Goal: Transaction & Acquisition: Purchase product/service

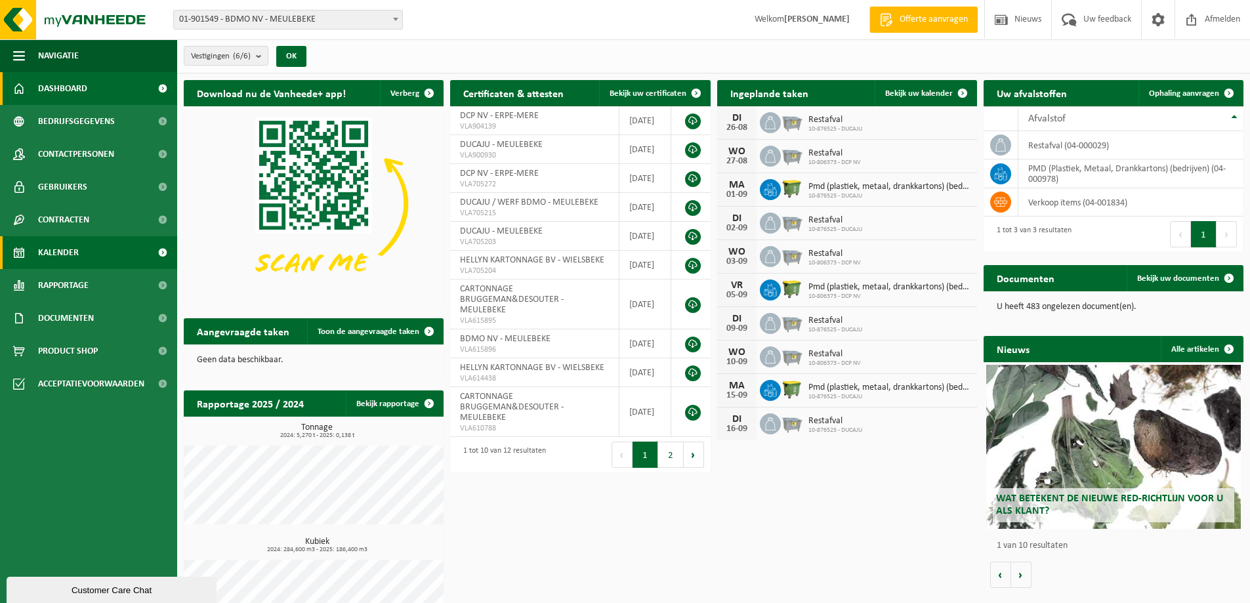
click at [58, 251] on span "Kalender" at bounding box center [58, 252] width 41 height 33
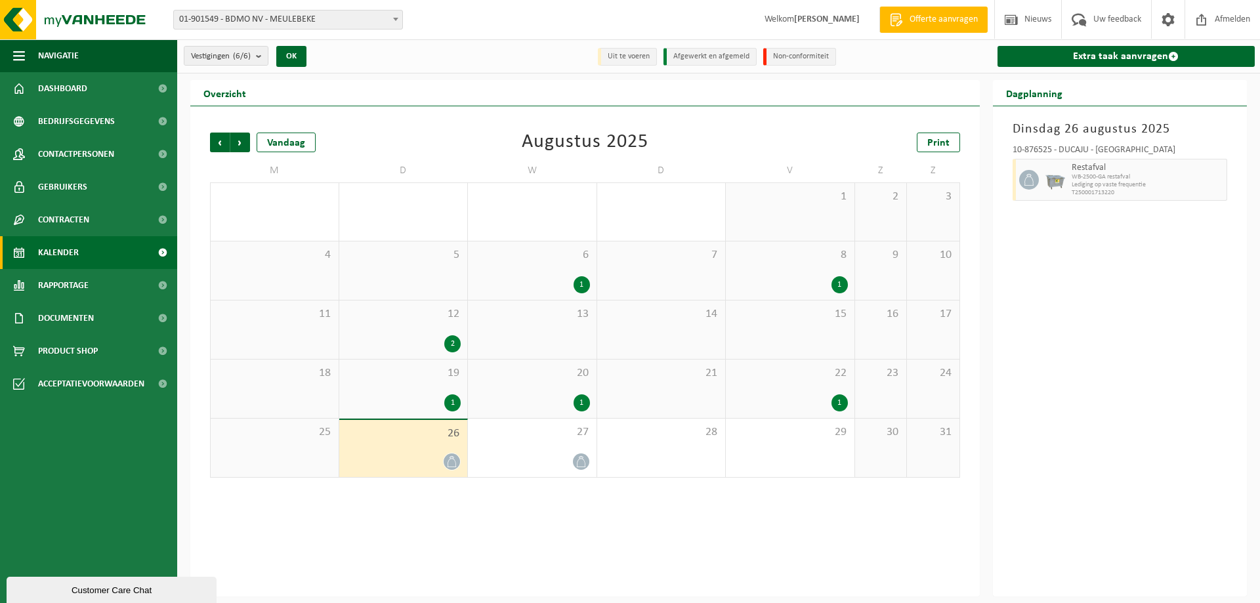
click at [453, 463] on icon at bounding box center [451, 461] width 11 height 11
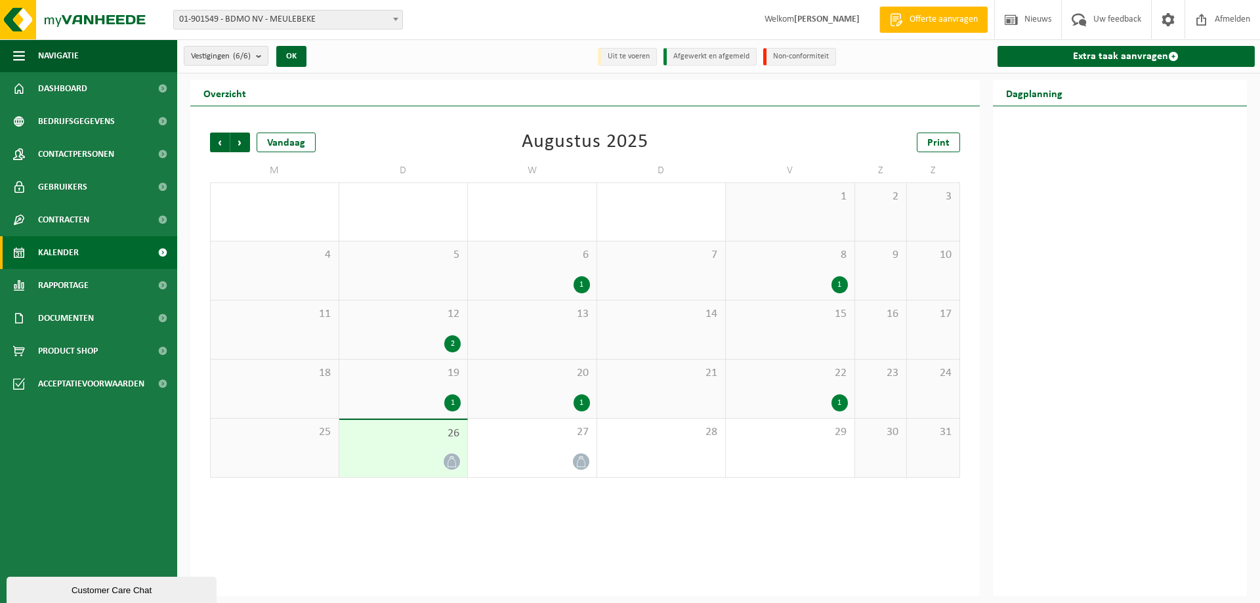
click at [454, 403] on div "1" at bounding box center [452, 402] width 16 height 17
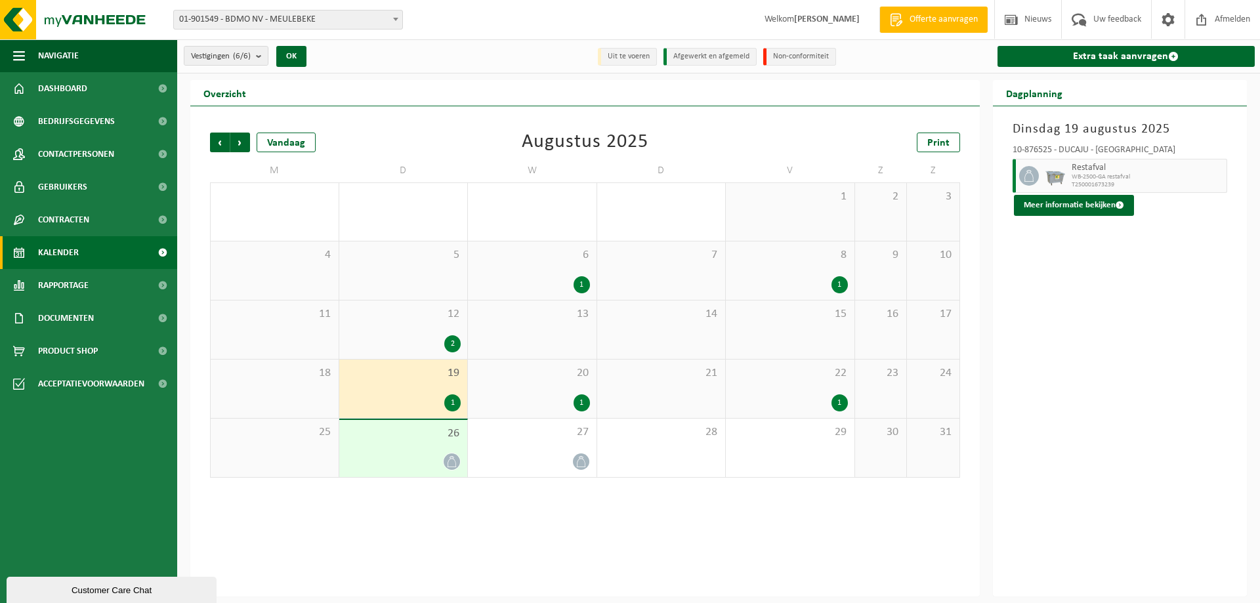
click at [453, 459] on icon at bounding box center [451, 461] width 11 height 11
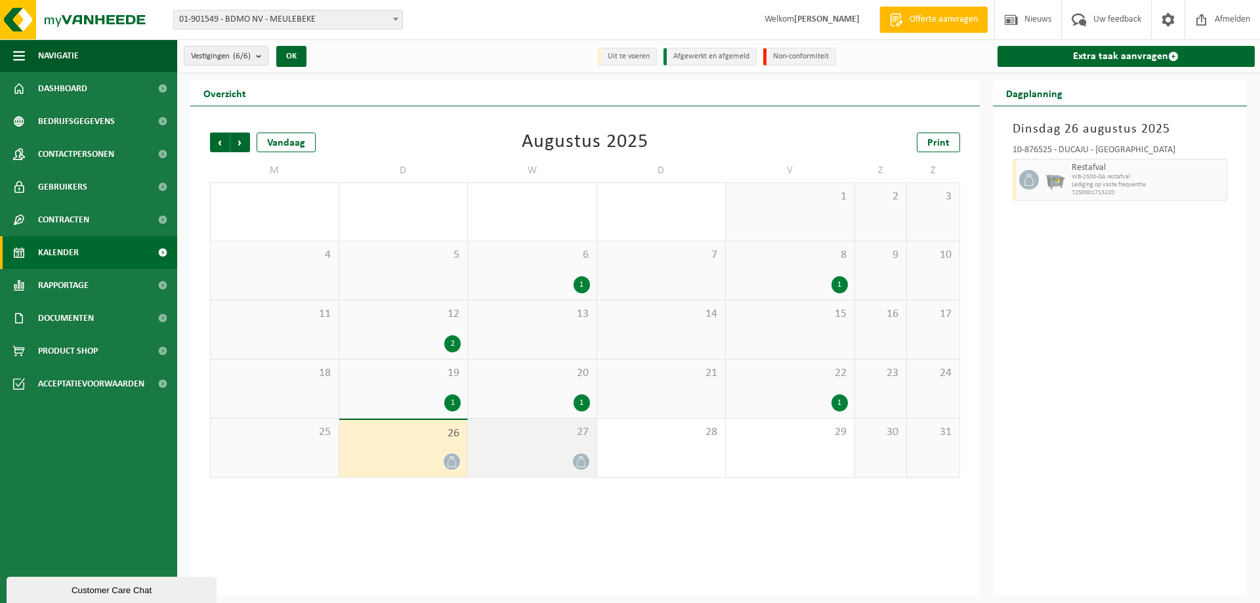
click at [583, 465] on icon at bounding box center [580, 461] width 11 height 11
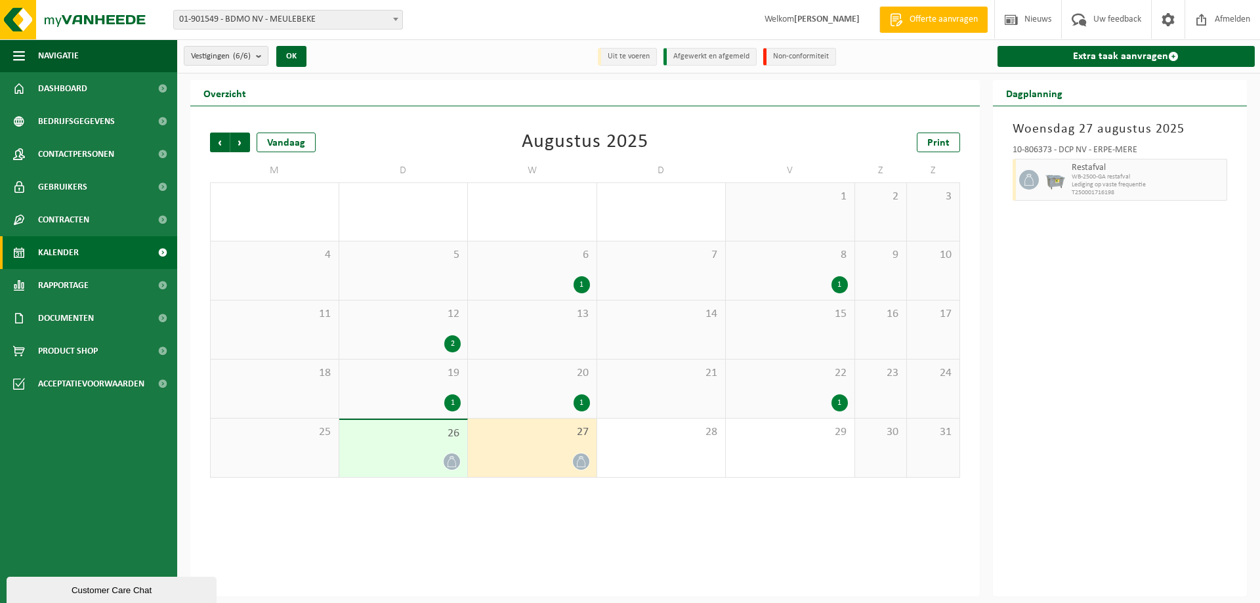
click at [467, 463] on td "26" at bounding box center [403, 448] width 129 height 59
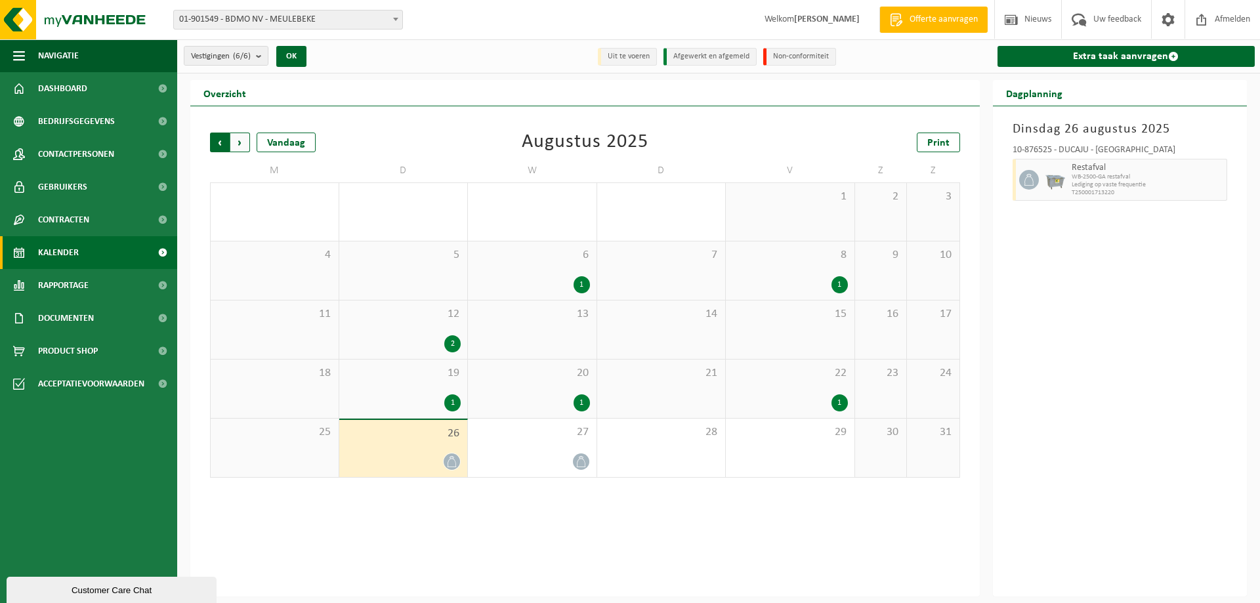
click at [243, 143] on span "Volgende" at bounding box center [240, 143] width 20 height 20
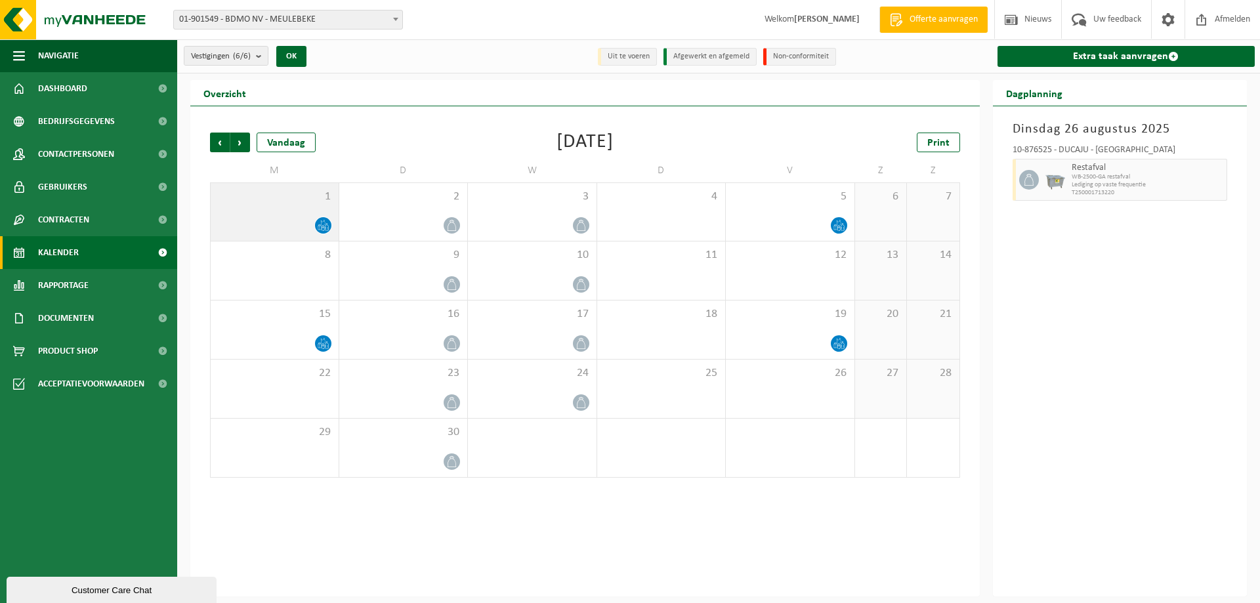
click at [322, 227] on icon at bounding box center [323, 228] width 3 height 5
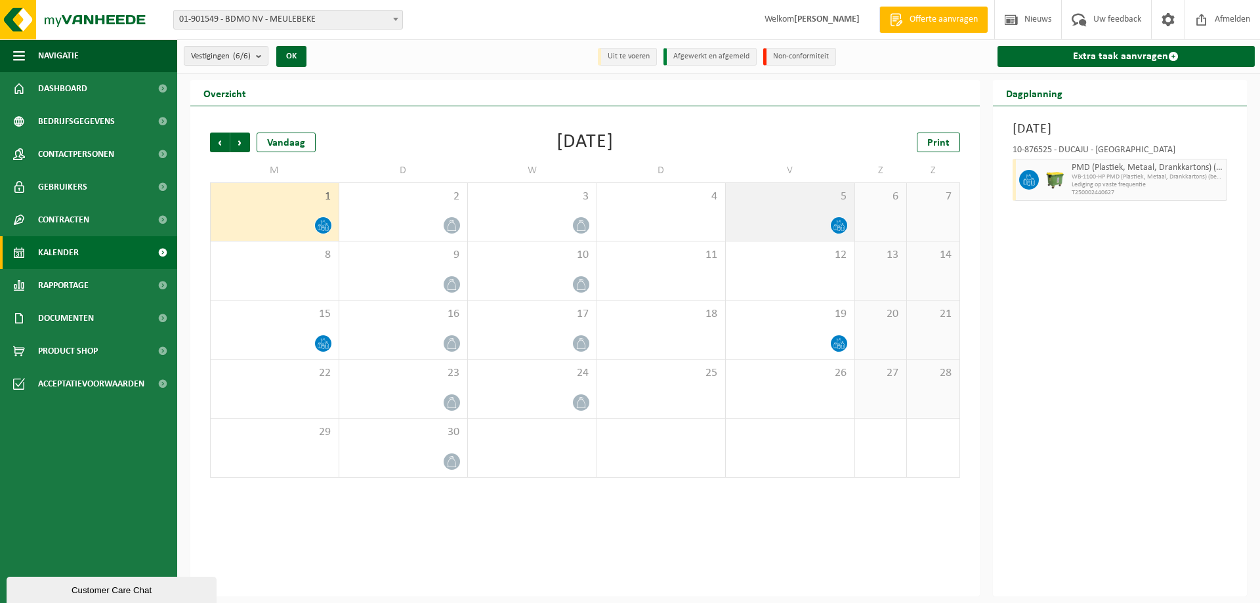
click at [835, 230] on span at bounding box center [839, 225] width 16 height 16
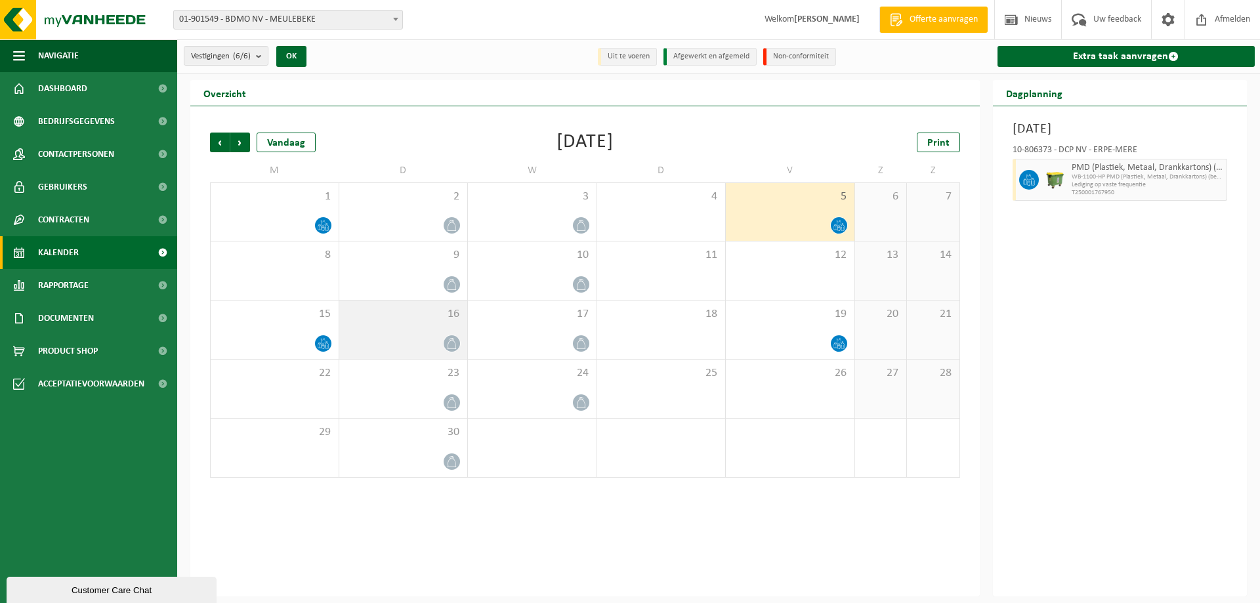
drag, startPoint x: 328, startPoint y: 340, endPoint x: 449, endPoint y: 340, distance: 121.4
click at [327, 340] on icon at bounding box center [323, 343] width 11 height 11
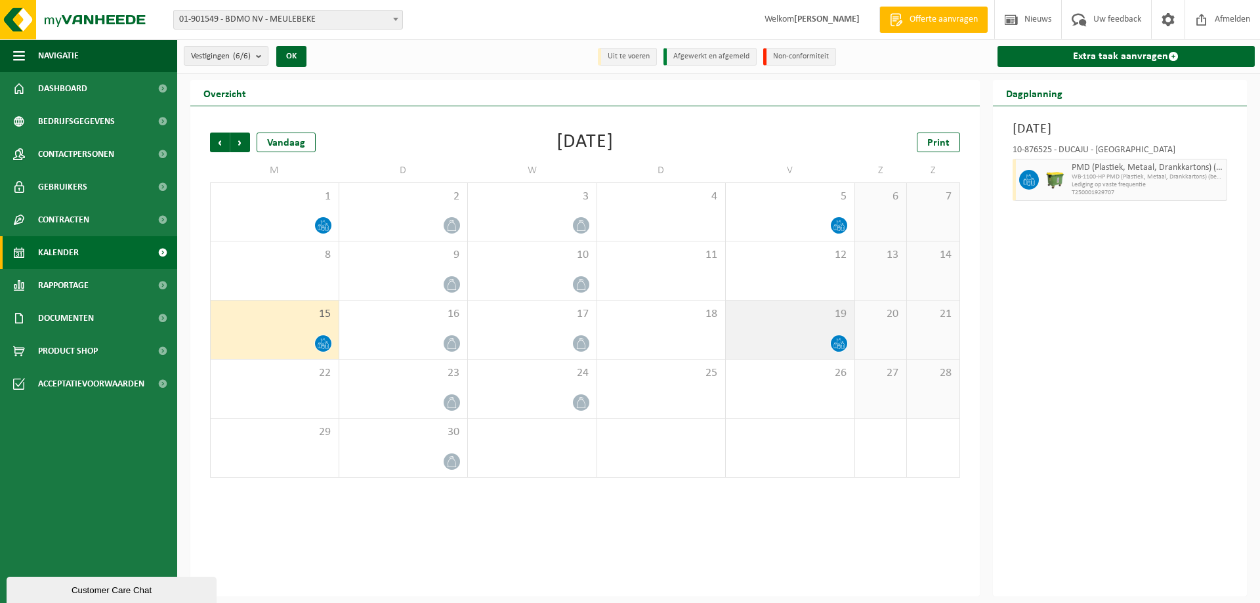
click at [843, 343] on icon at bounding box center [842, 346] width 3 height 6
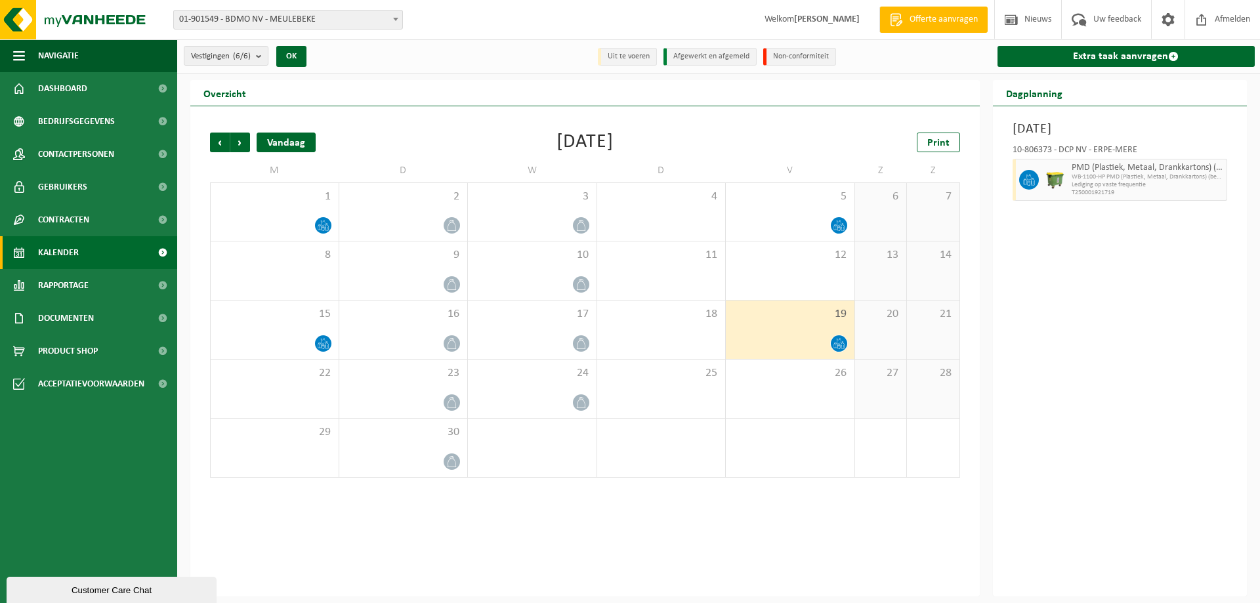
click at [283, 147] on div "Vandaag" at bounding box center [286, 143] width 59 height 20
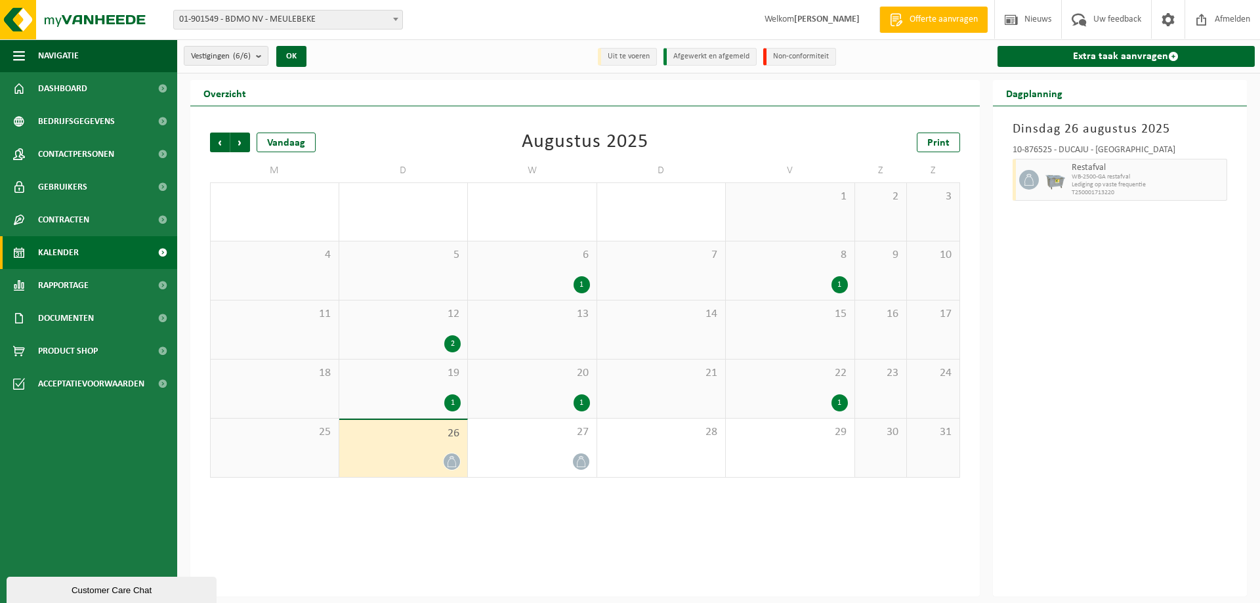
click at [1204, 306] on div "Dinsdag 26 augustus 2025 10-876525 - DUCAJU - MEULEBEKE Restafval WB-2500-GA re…" at bounding box center [1120, 351] width 255 height 490
click at [62, 353] on span "Product Shop" at bounding box center [68, 351] width 60 height 33
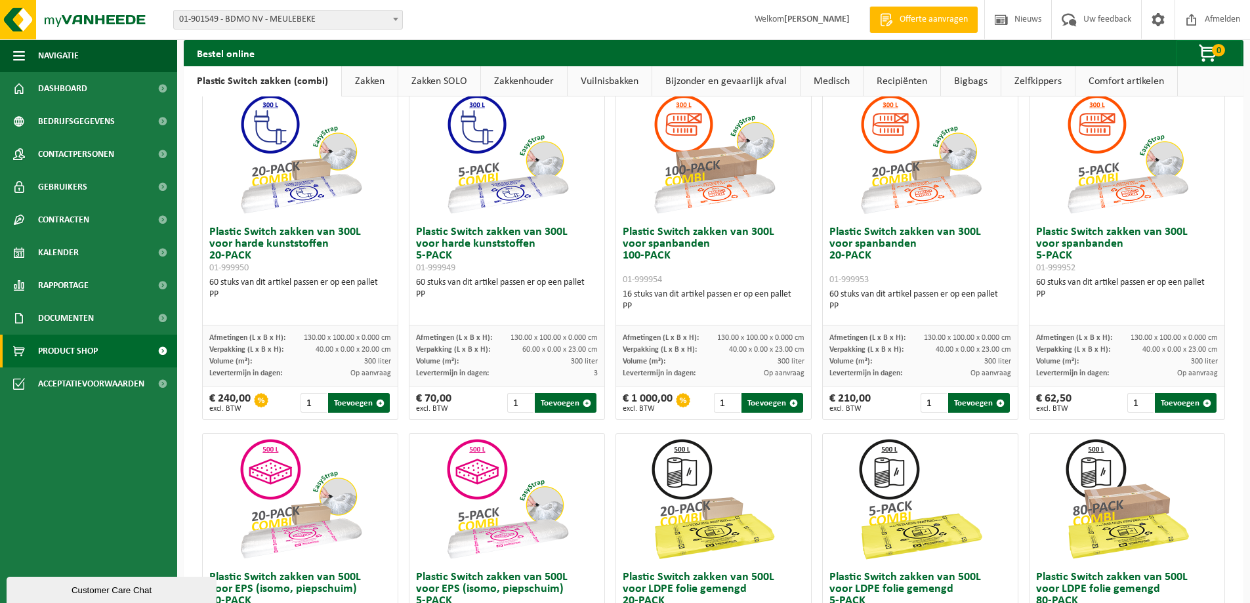
scroll to position [66, 0]
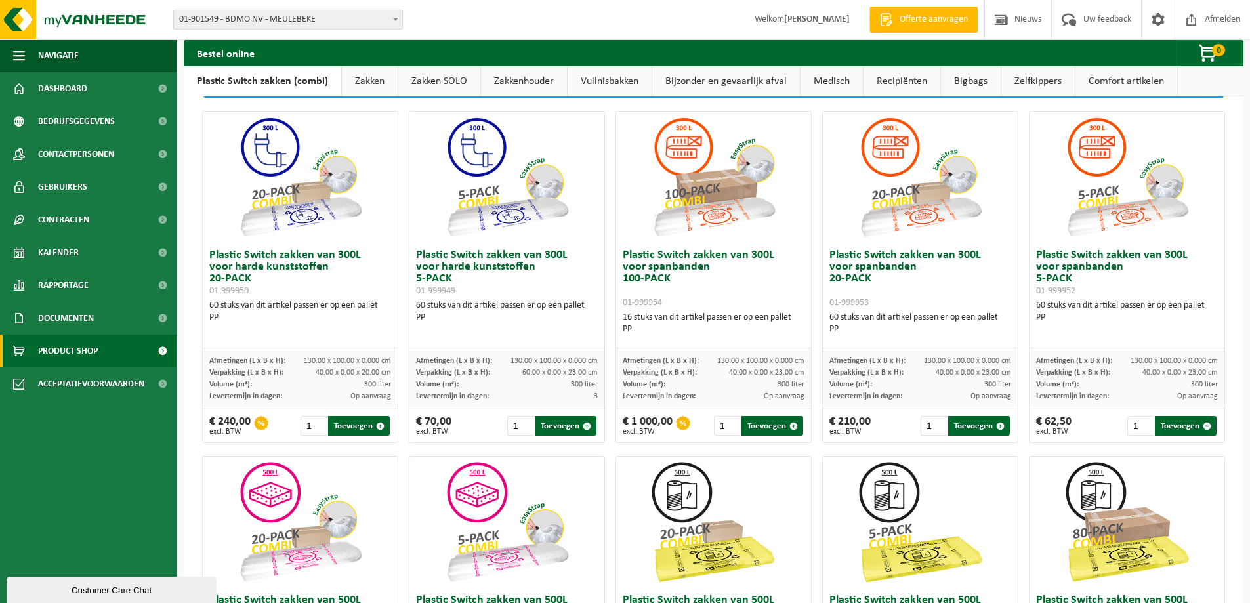
drag, startPoint x: 1179, startPoint y: 427, endPoint x: 800, endPoint y: 270, distance: 409.8
click at [1179, 427] on button "Toevoegen" at bounding box center [1186, 426] width 62 height 20
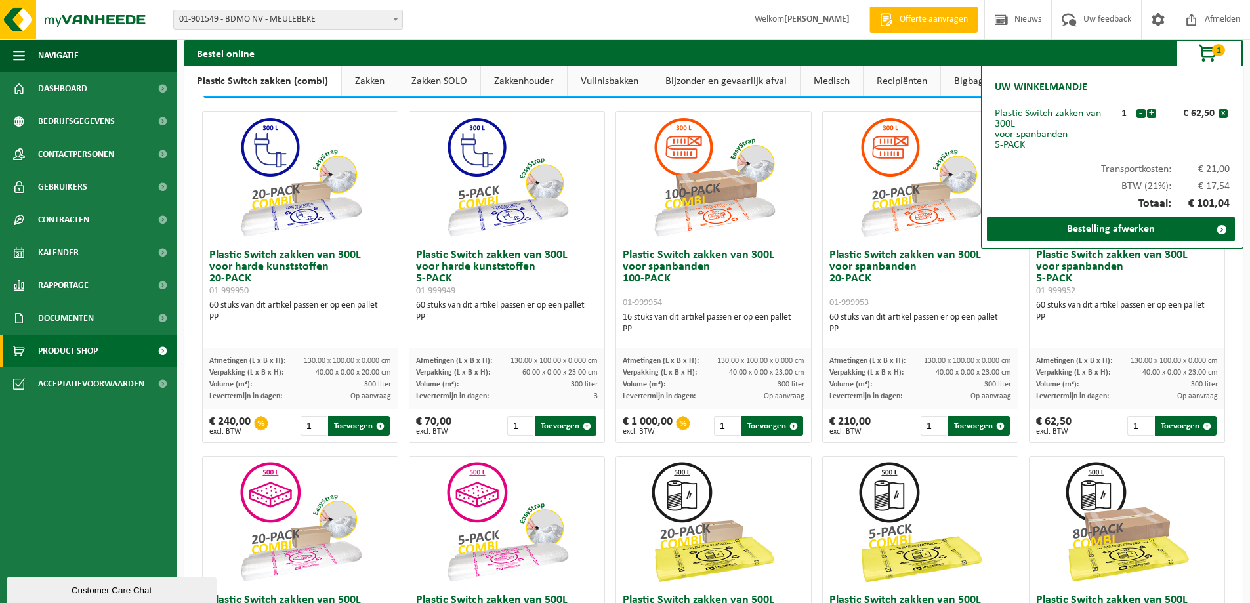
click at [1081, 65] on div "Bestel online 1 Uw winkelmandje Plastic Switch zakken van 300L voor spanbanden …" at bounding box center [714, 53] width 1060 height 26
click at [612, 86] on link "Vuilnisbakken" at bounding box center [610, 81] width 84 height 30
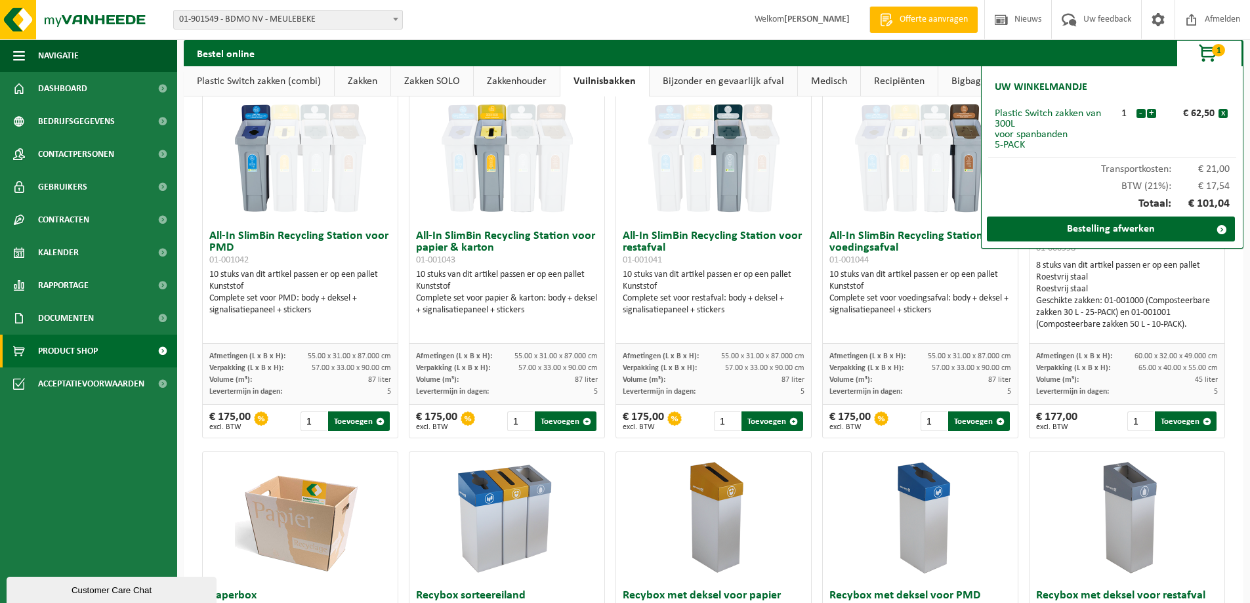
scroll to position [0, 0]
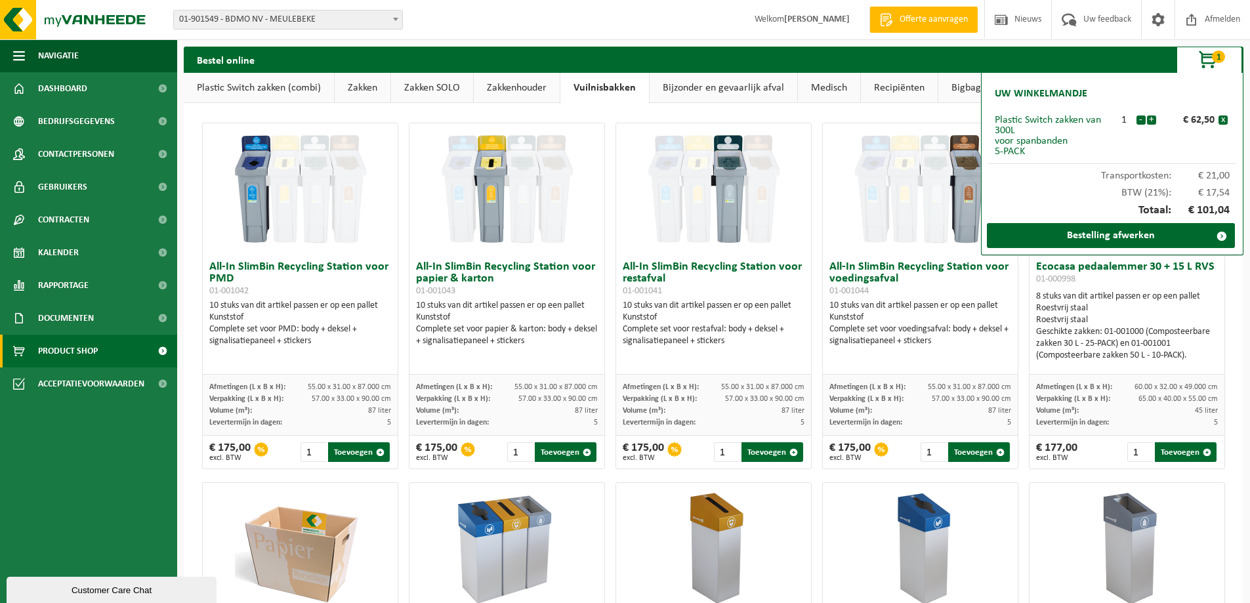
click at [1032, 74] on div "Uw winkelmandje Plastic Switch zakken van 300L voor spanbanden 5-PACK 1 - + € 6…" at bounding box center [1112, 164] width 262 height 182
click at [1207, 64] on span "button" at bounding box center [1209, 60] width 66 height 26
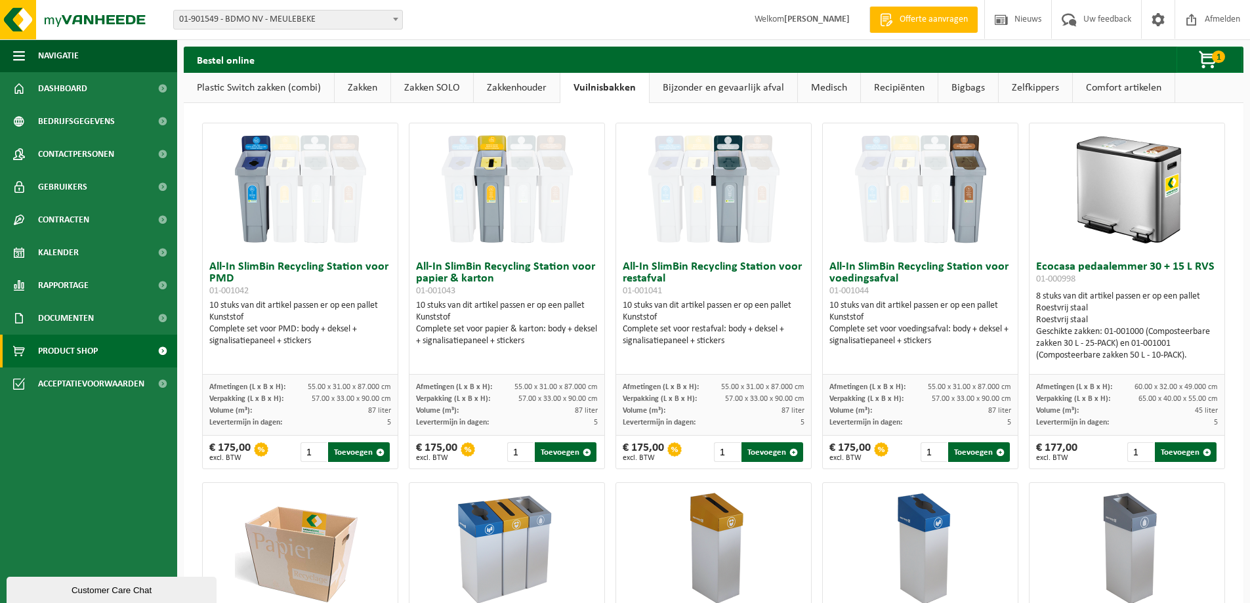
click at [347, 91] on link "Zakken" at bounding box center [363, 88] width 56 height 30
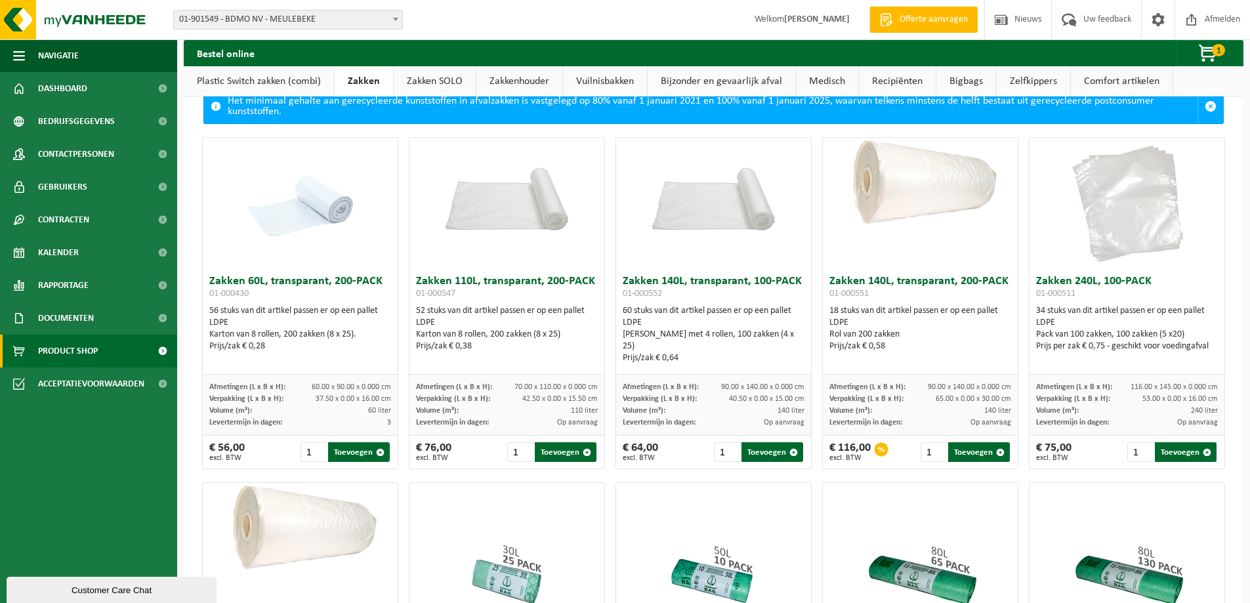
scroll to position [66, 0]
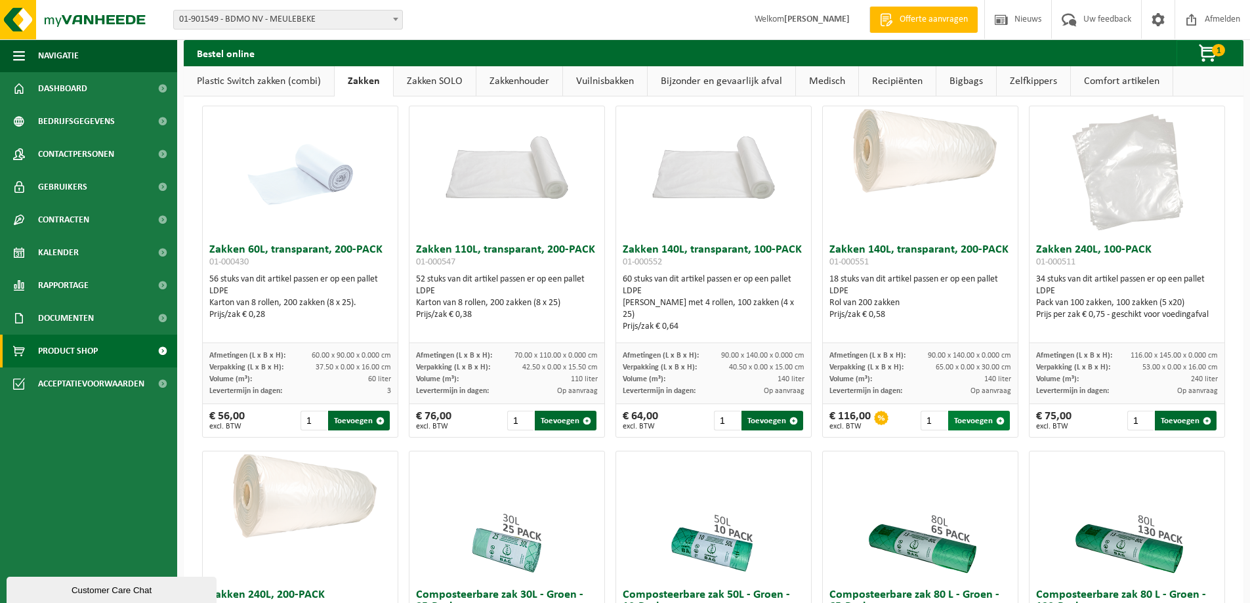
click at [967, 421] on button "Toevoegen" at bounding box center [979, 421] width 62 height 20
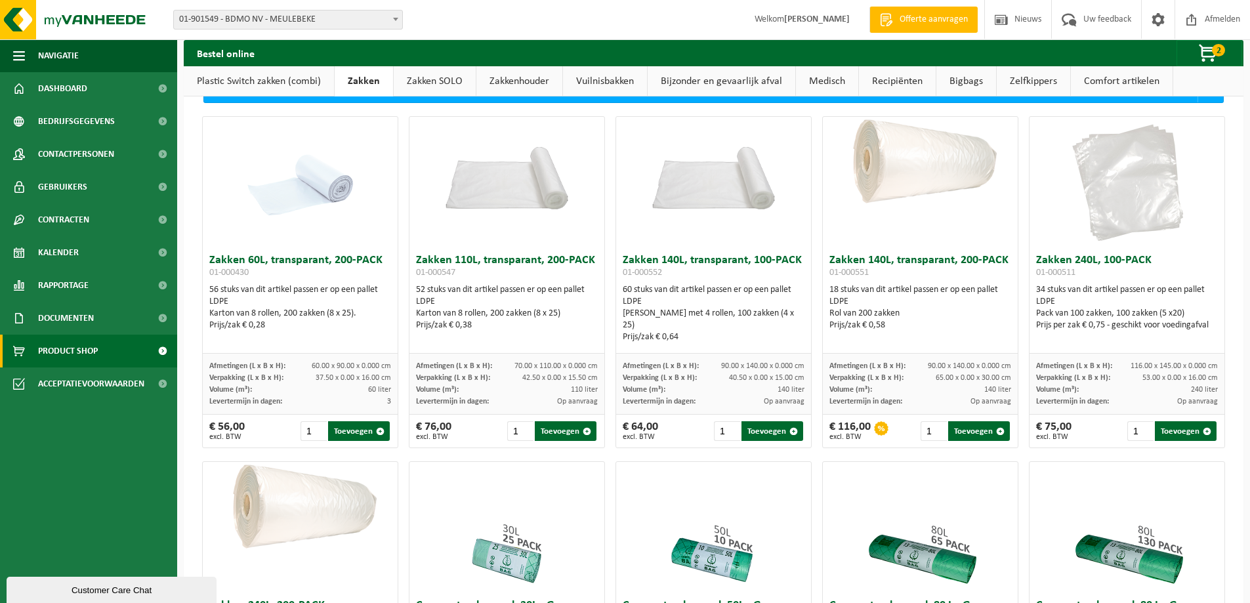
scroll to position [0, 0]
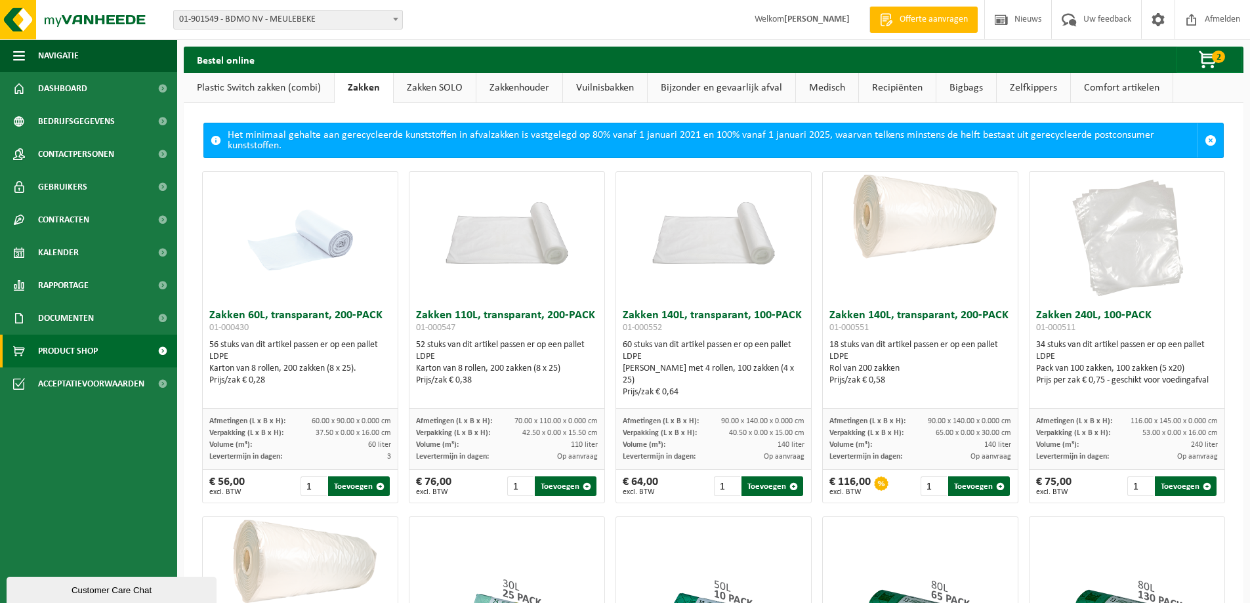
click at [1108, 85] on link "Comfort artikelen" at bounding box center [1122, 88] width 102 height 30
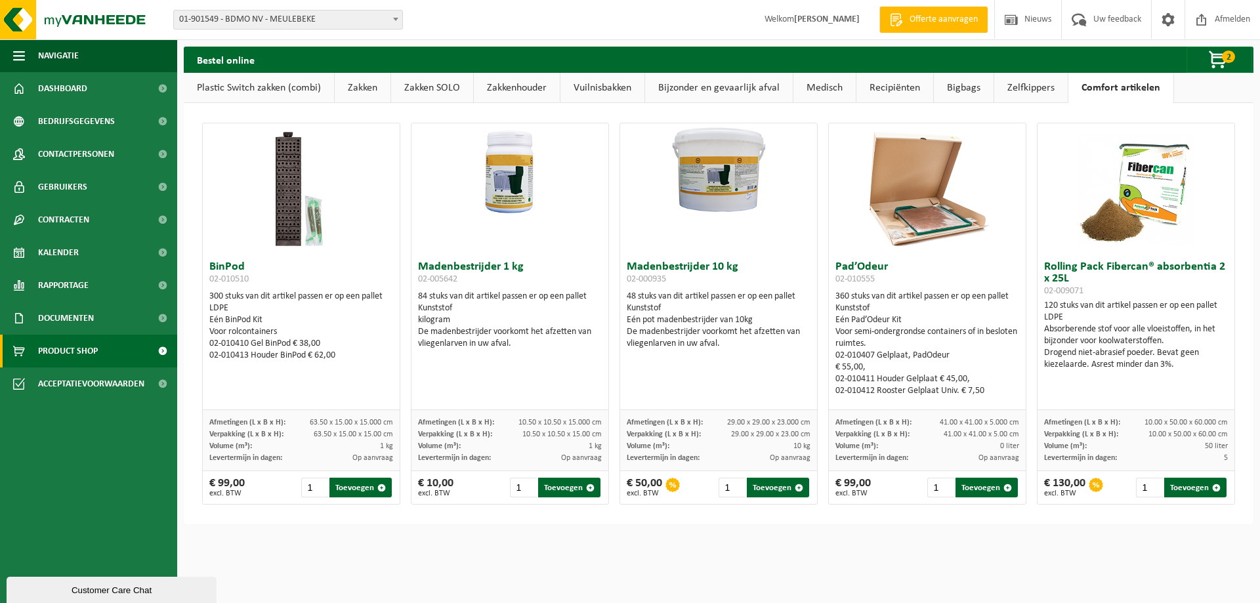
click at [1017, 89] on link "Zelfkippers" at bounding box center [1030, 88] width 73 height 30
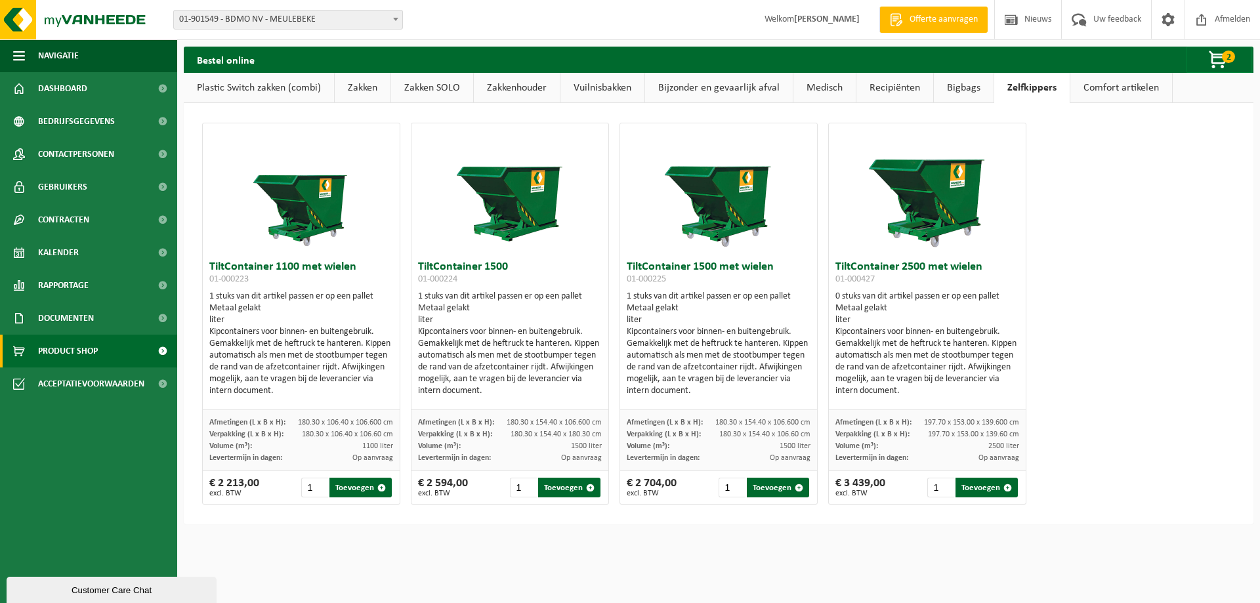
click at [973, 90] on link "Bigbags" at bounding box center [964, 88] width 60 height 30
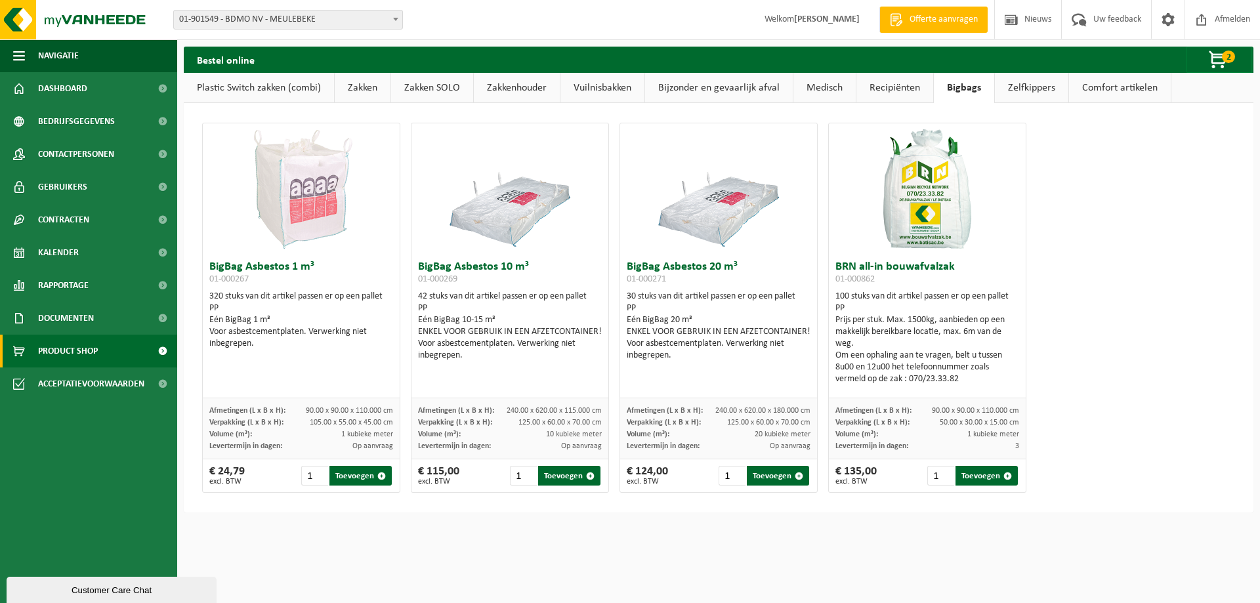
click at [893, 87] on link "Recipiënten" at bounding box center [894, 88] width 77 height 30
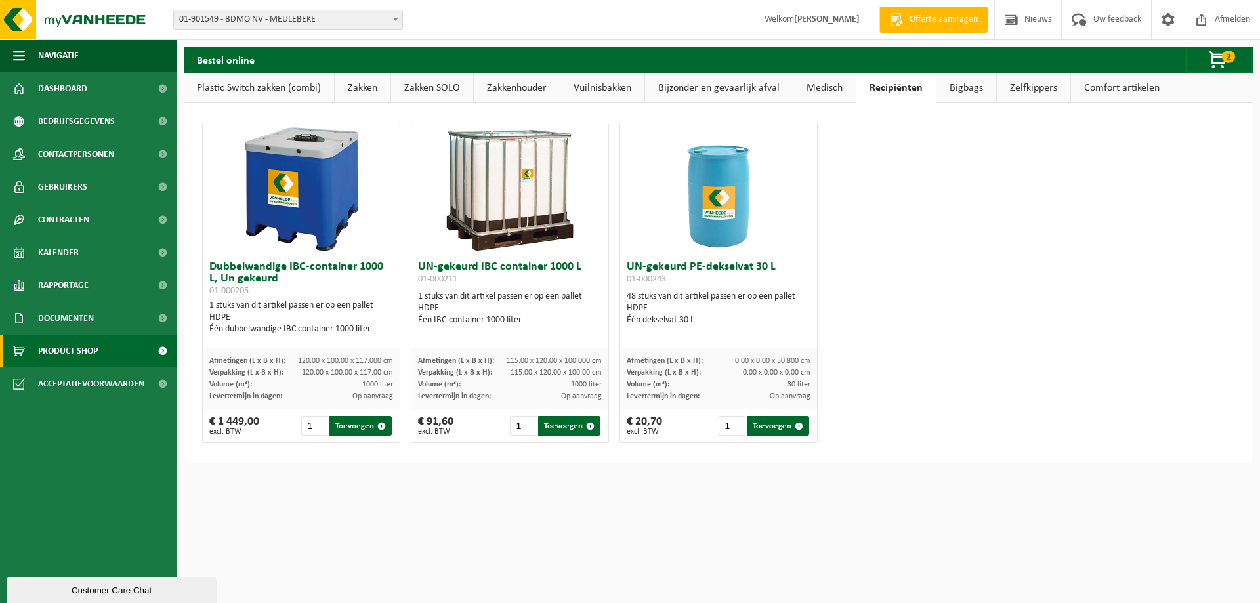
click at [817, 89] on link "Medisch" at bounding box center [824, 88] width 62 height 30
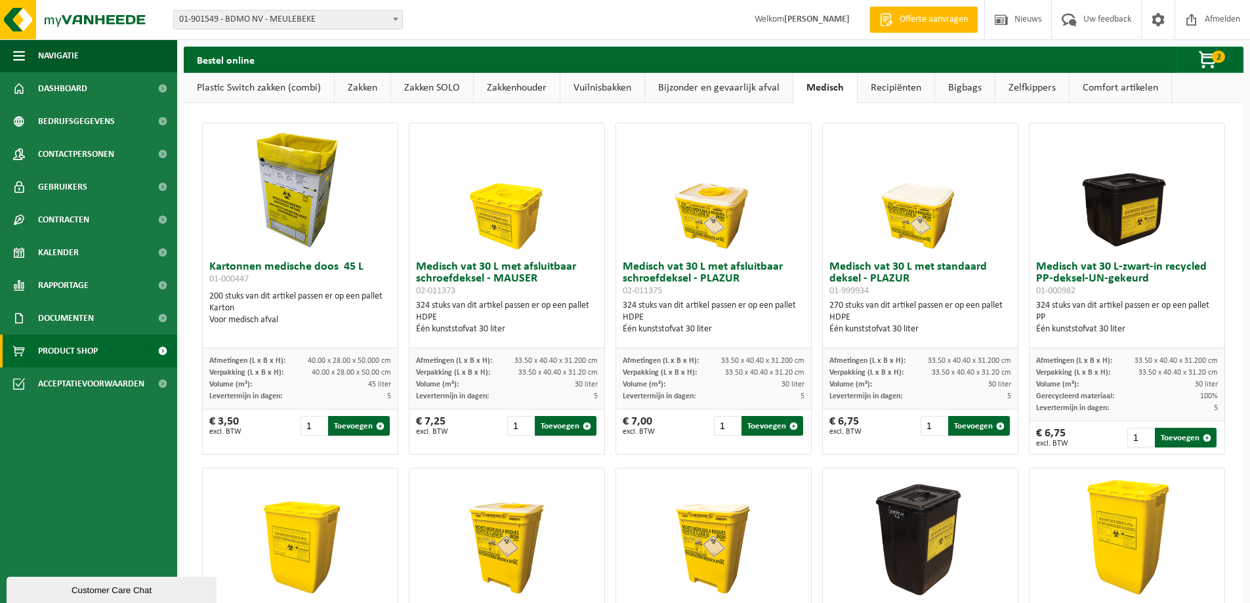
click at [721, 94] on link "Bijzonder en gevaarlijk afval" at bounding box center [719, 88] width 148 height 30
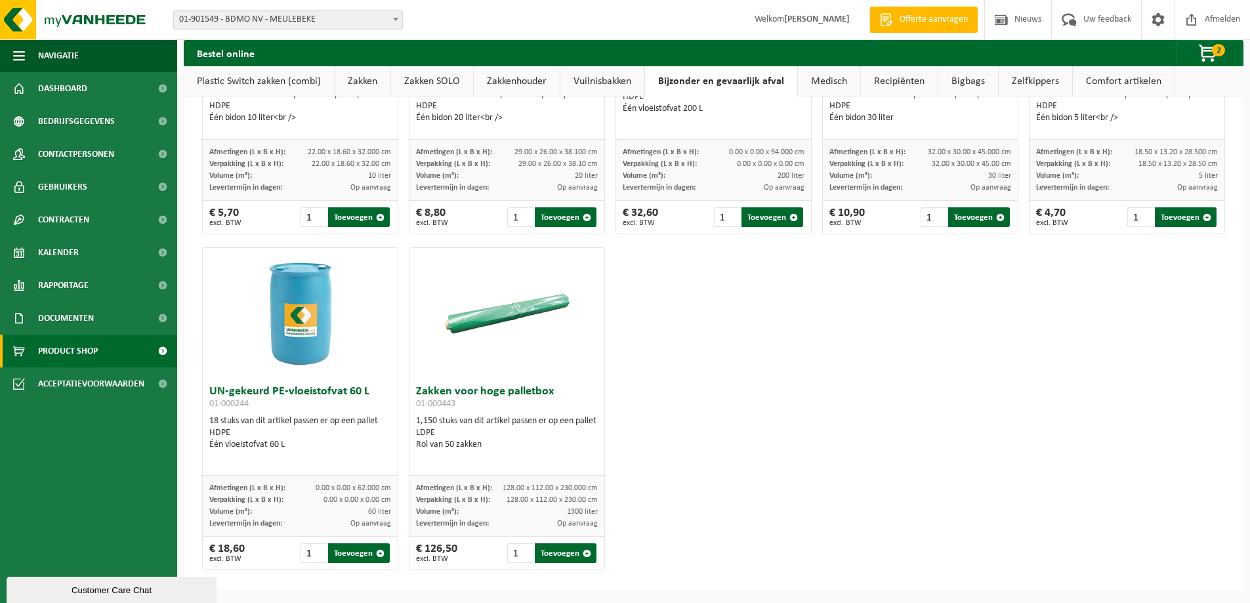
scroll to position [22, 0]
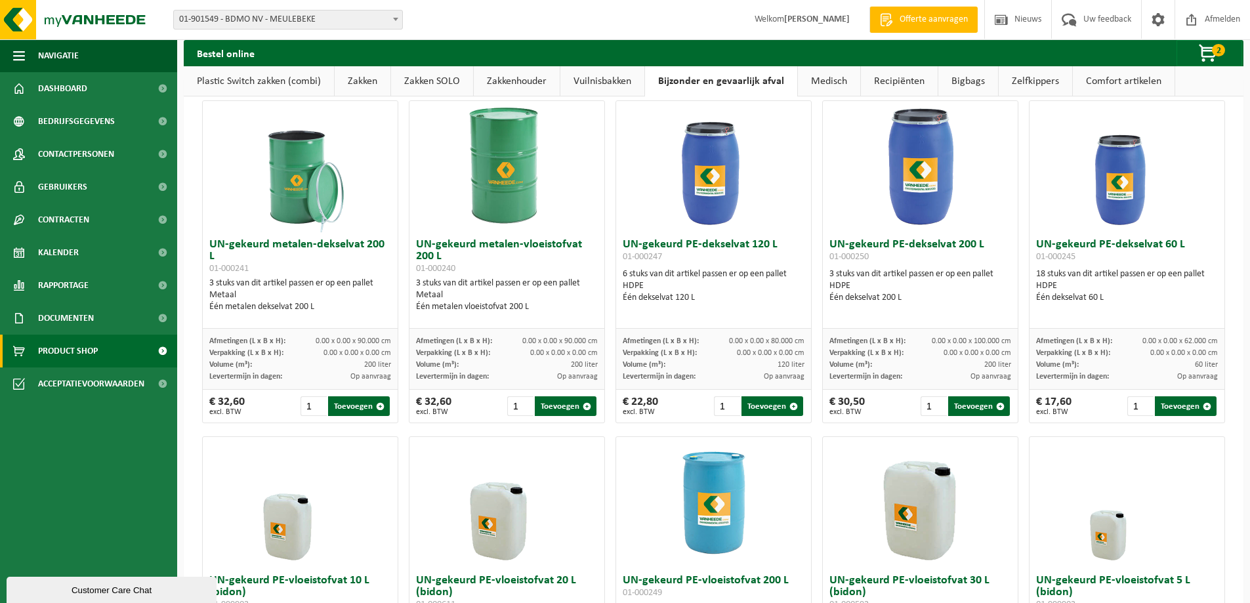
click at [622, 85] on link "Vuilnisbakken" at bounding box center [602, 81] width 84 height 30
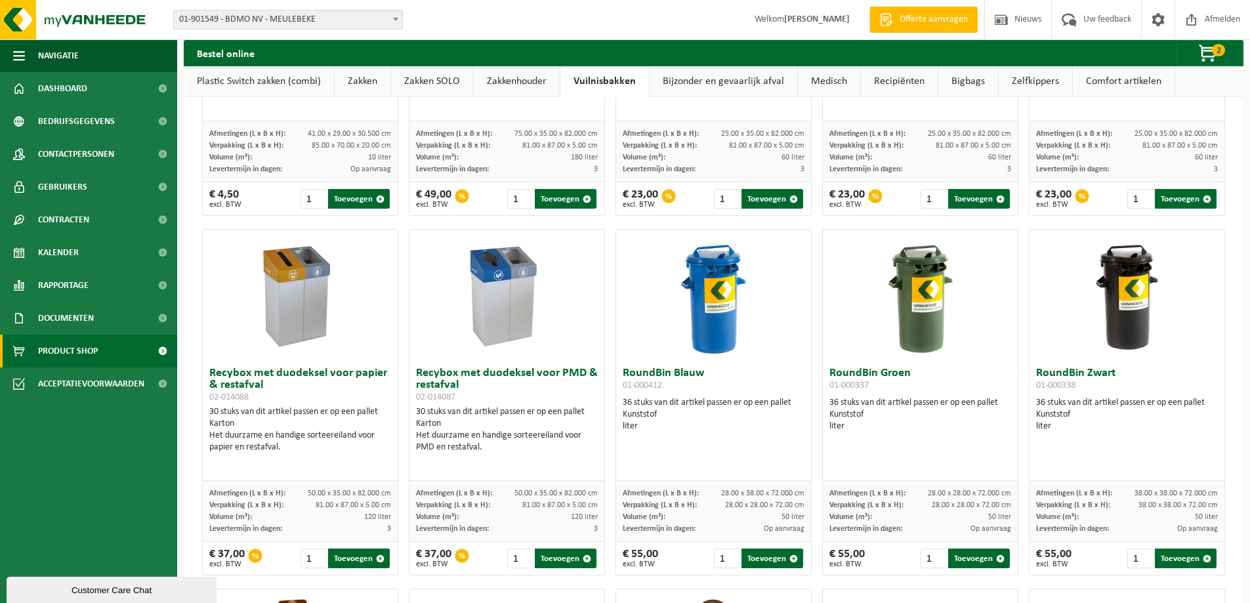
click at [537, 81] on link "Zakkenhouder" at bounding box center [517, 81] width 86 height 30
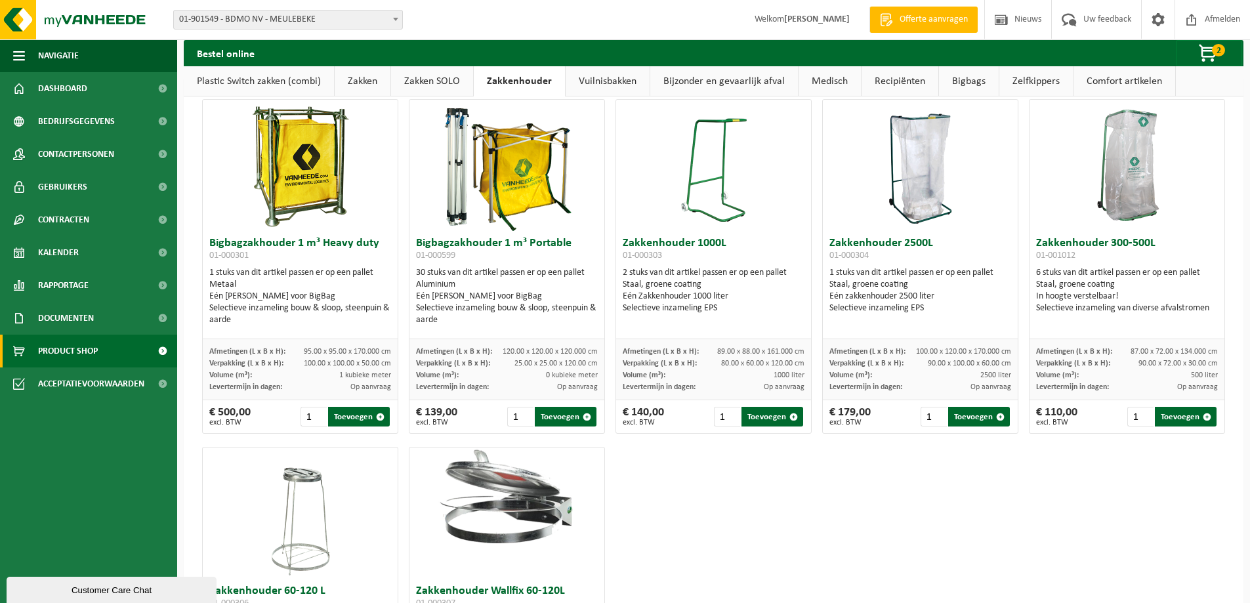
scroll to position [0, 0]
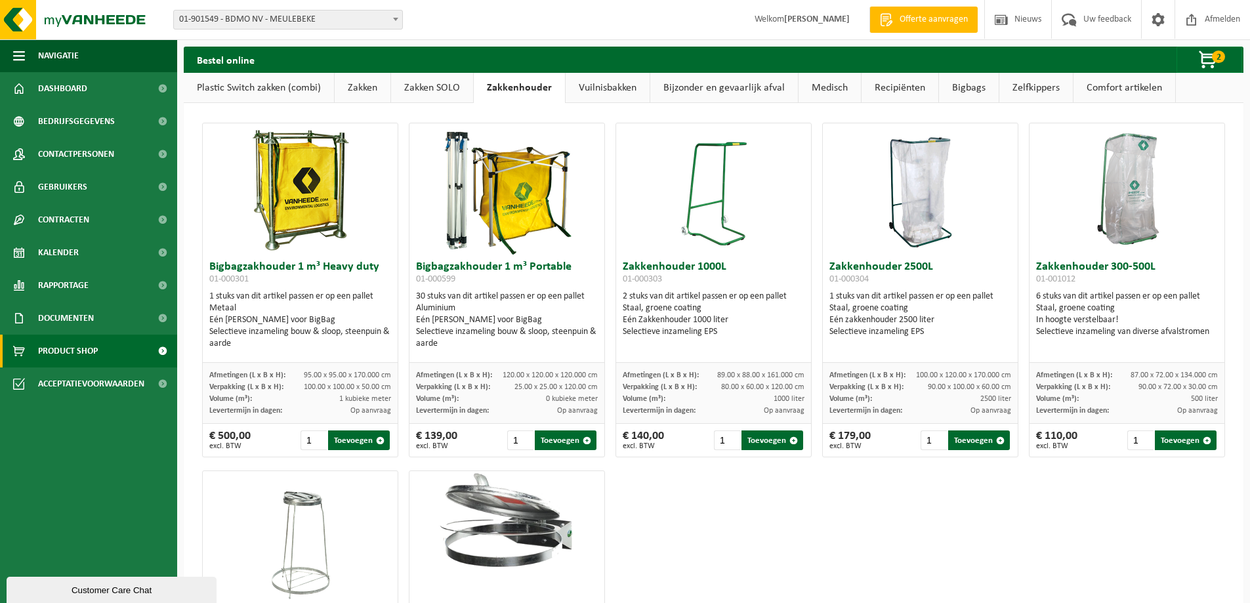
click at [433, 90] on link "Zakken SOLO" at bounding box center [432, 88] width 82 height 30
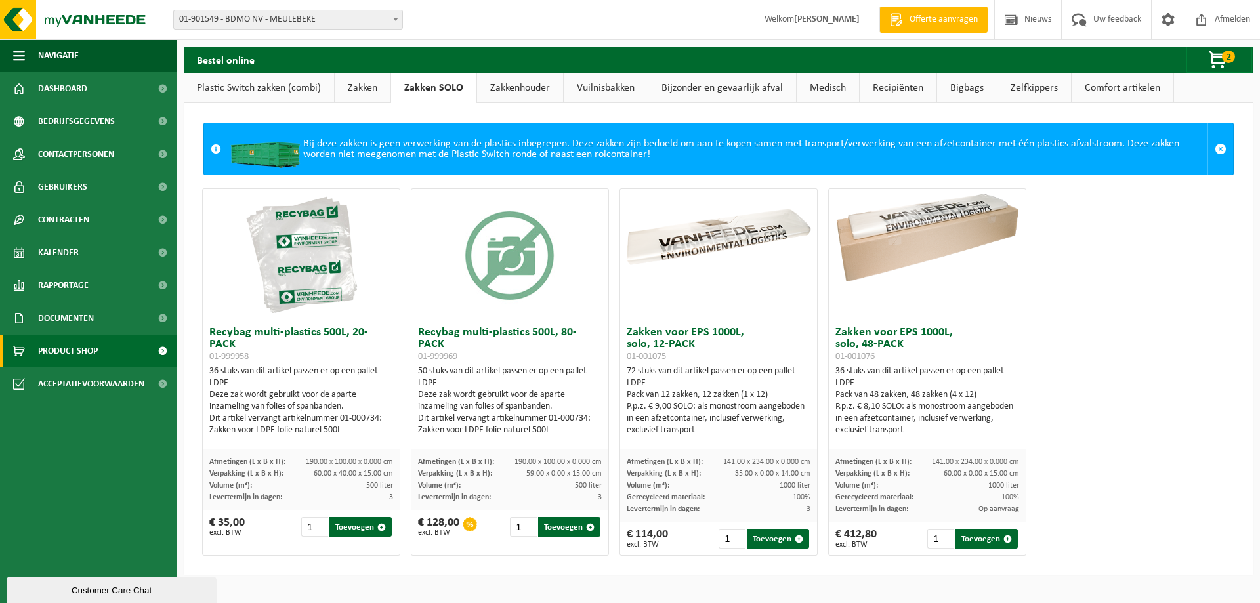
click at [374, 89] on link "Zakken" at bounding box center [363, 88] width 56 height 30
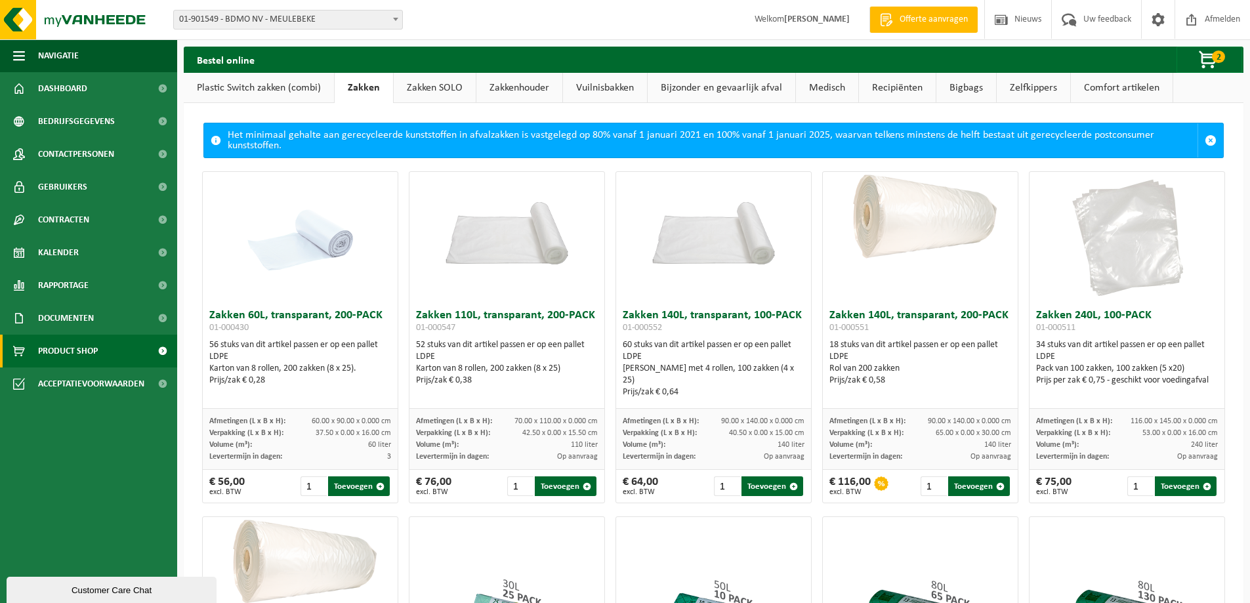
click at [271, 91] on link "Plastic Switch zakken (combi)" at bounding box center [259, 88] width 150 height 30
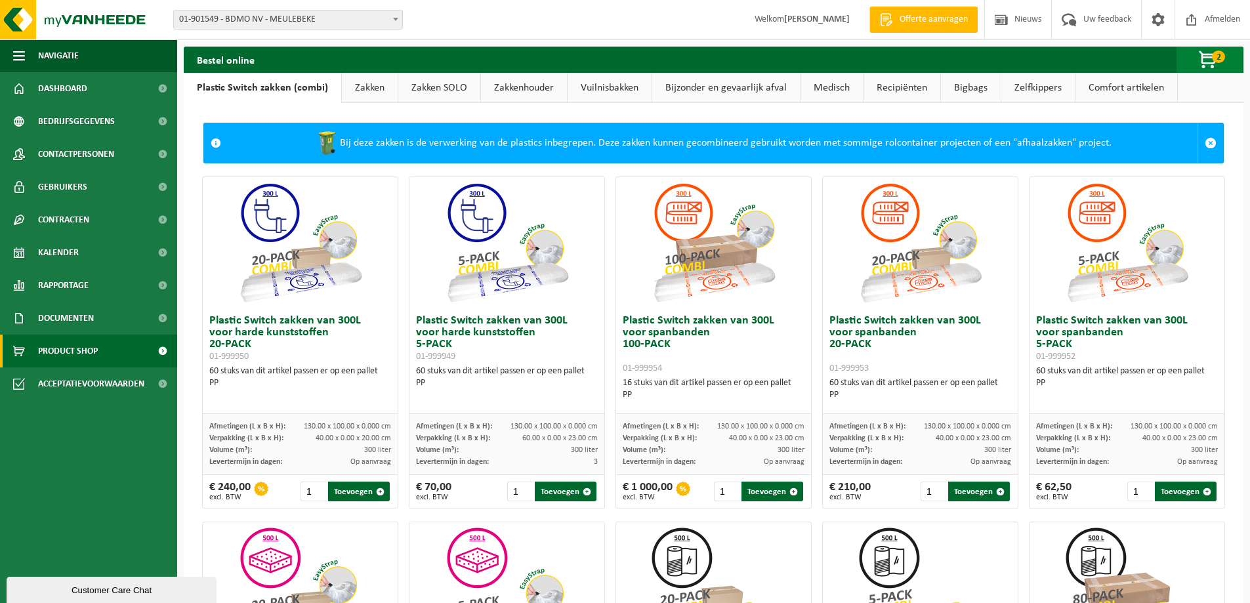
click at [1216, 59] on span "2" at bounding box center [1218, 57] width 13 height 12
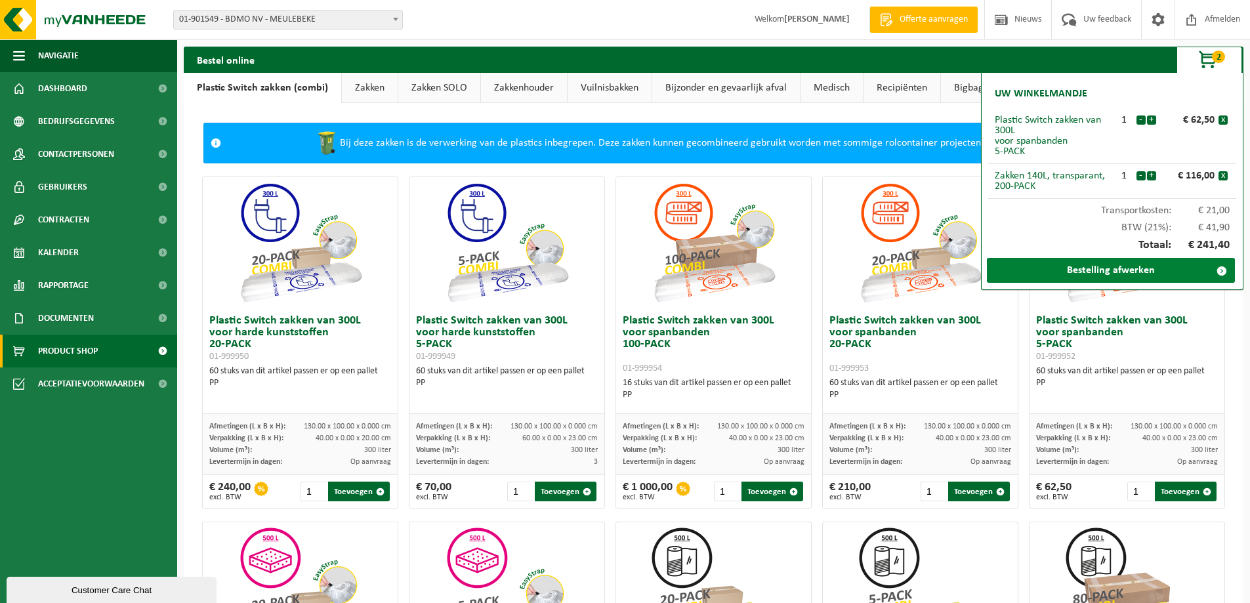
click at [1154, 276] on link "Bestelling afwerken" at bounding box center [1111, 270] width 248 height 25
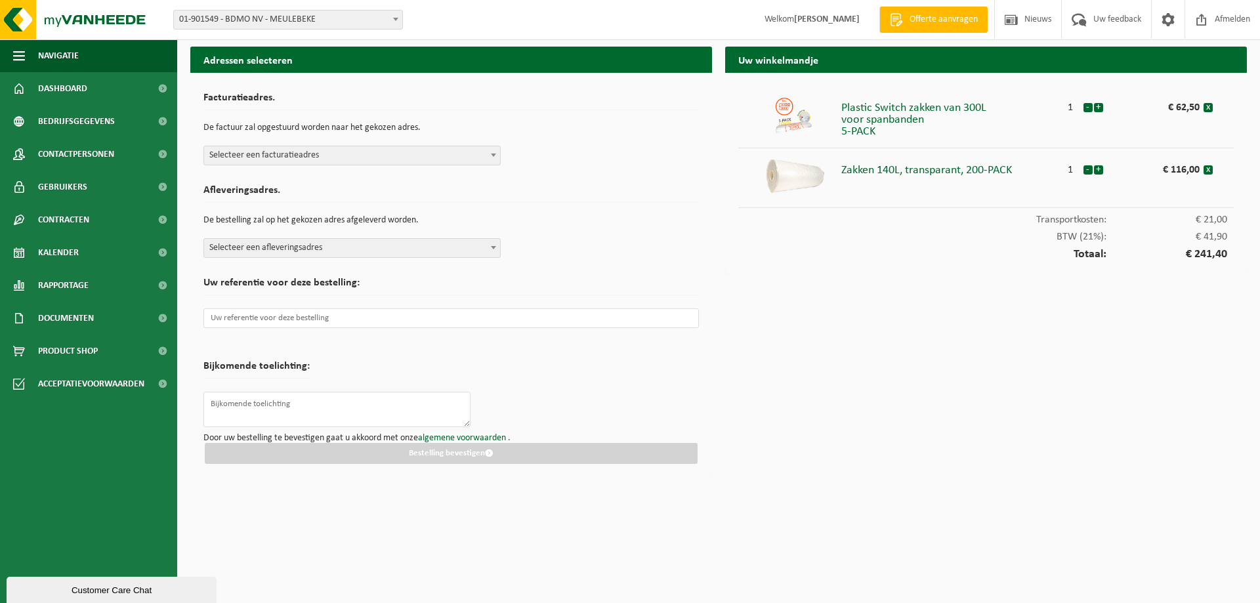
click at [421, 151] on span "Selecteer een facturatieadres" at bounding box center [352, 155] width 296 height 18
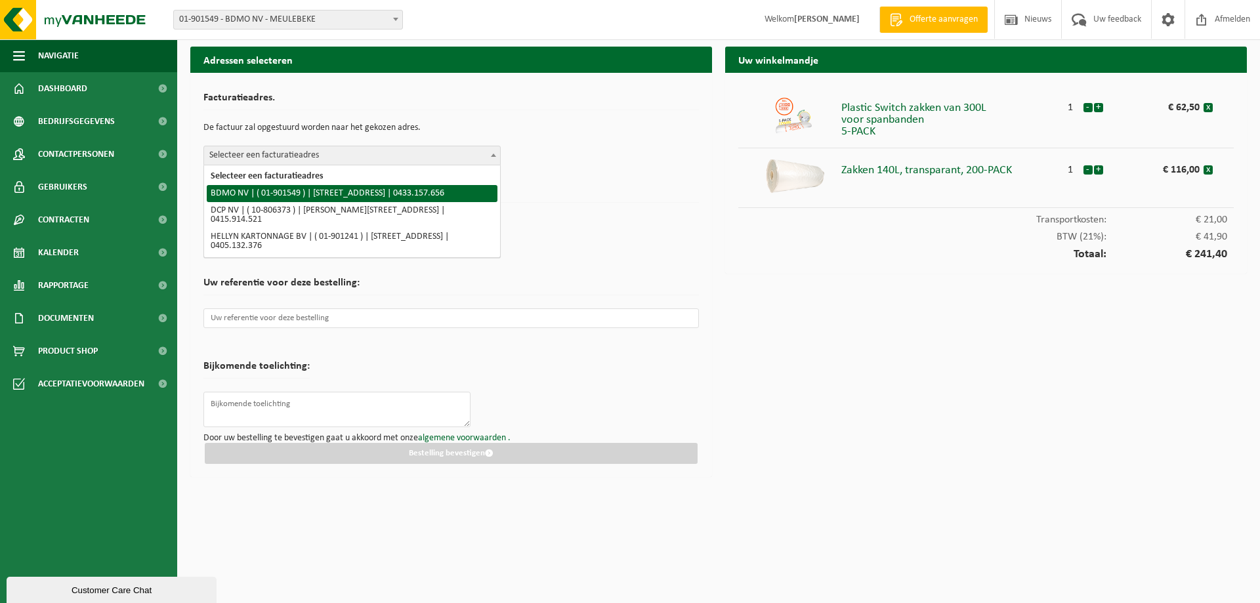
select select "5532"
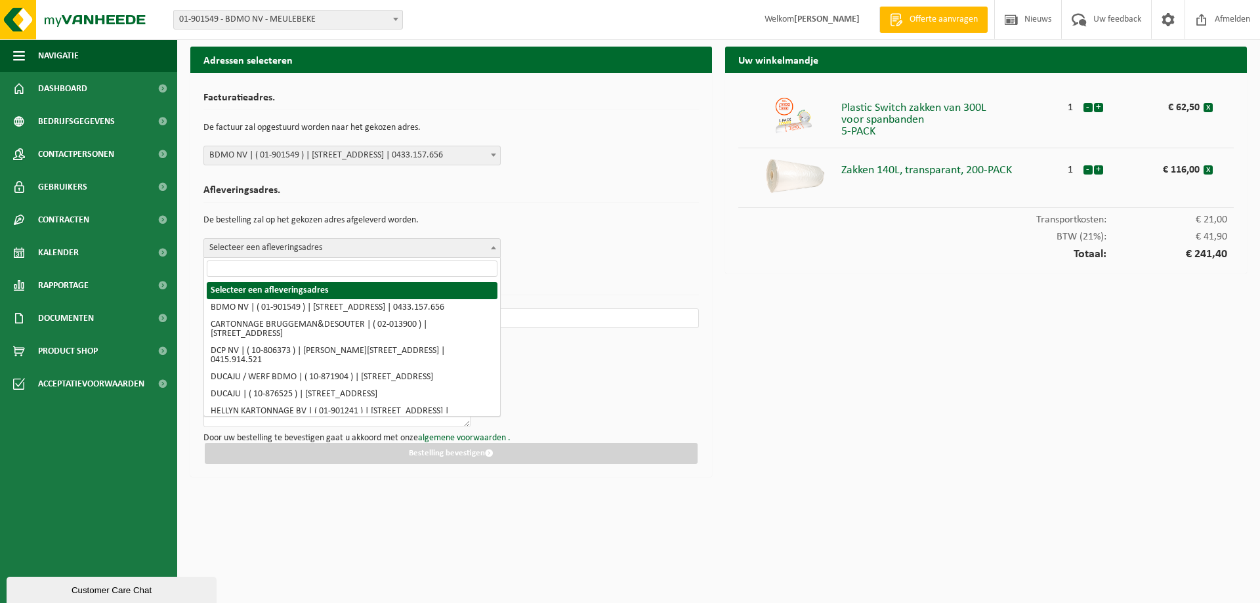
click at [405, 252] on span "Selecteer een afleveringsadres" at bounding box center [352, 248] width 296 height 18
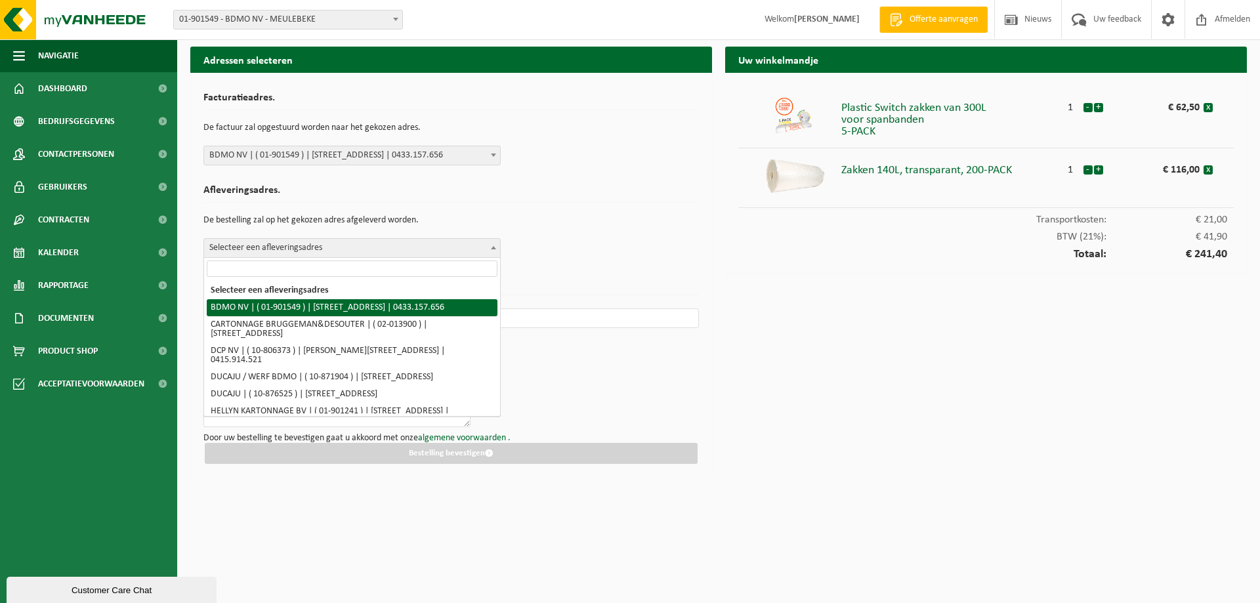
select select "5532"
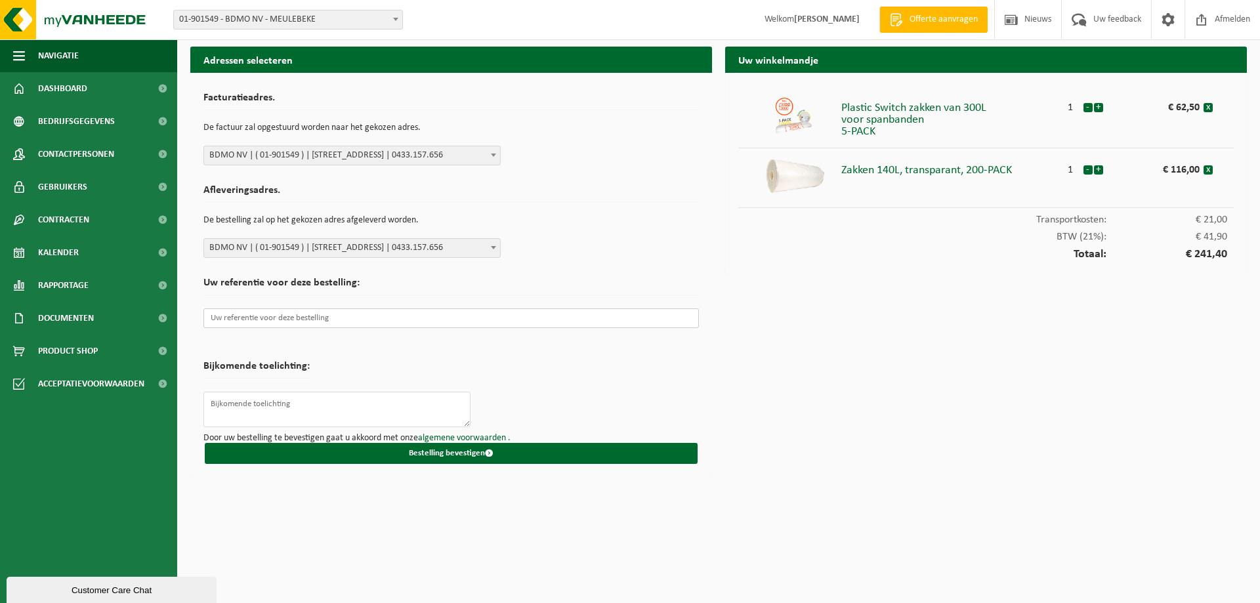
click at [367, 324] on input "text" at bounding box center [450, 318] width 495 height 20
type input "e"
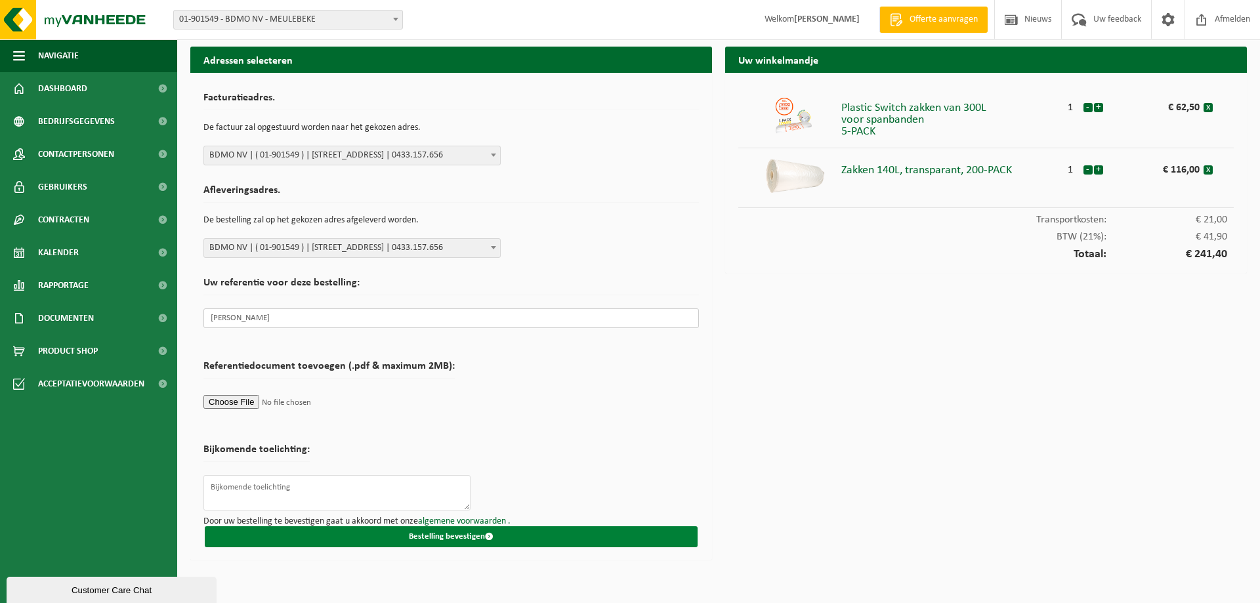
type input "Renata"
click at [416, 535] on button "Bestelling bevestigen" at bounding box center [451, 536] width 493 height 21
